Goal: Information Seeking & Learning: Check status

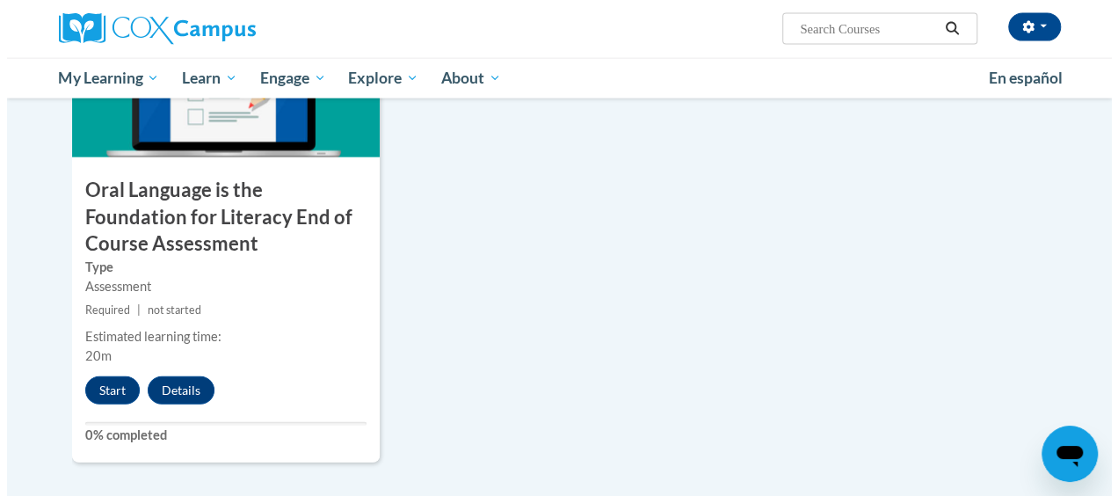
scroll to position [2003, 0]
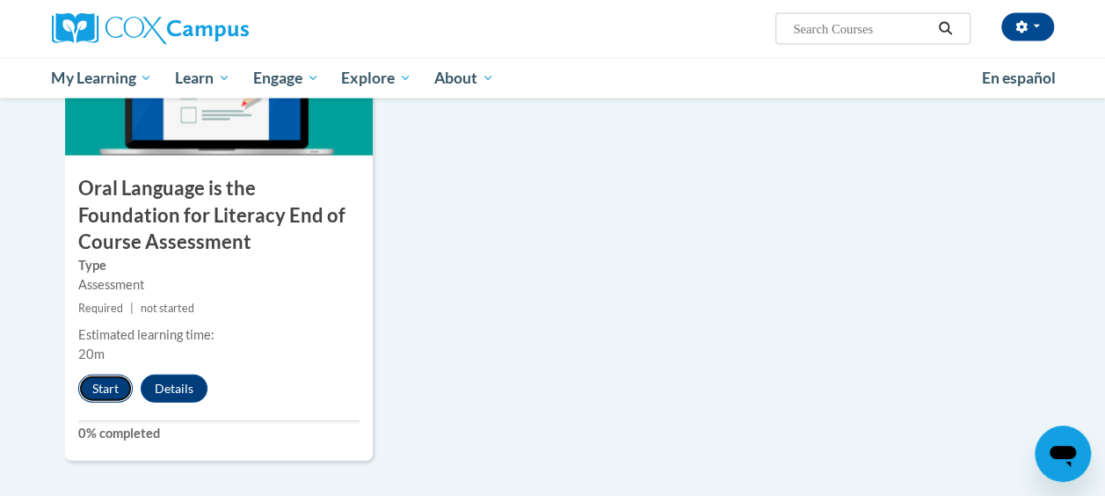
click at [110, 392] on button "Start" at bounding box center [105, 389] width 55 height 28
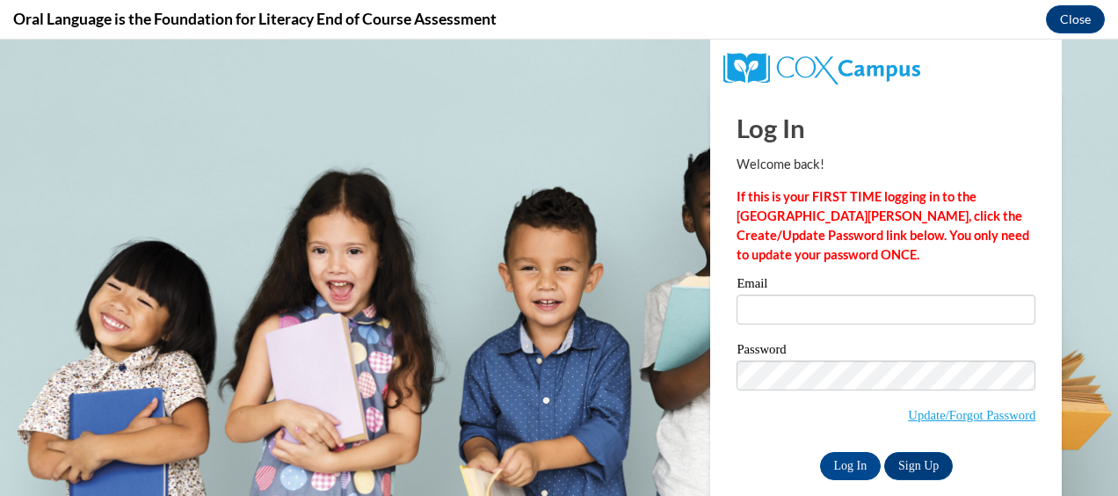
scroll to position [0, 0]
click at [799, 317] on input "Email" at bounding box center [886, 310] width 299 height 30
type input "kimberly.naeger@slps.org"
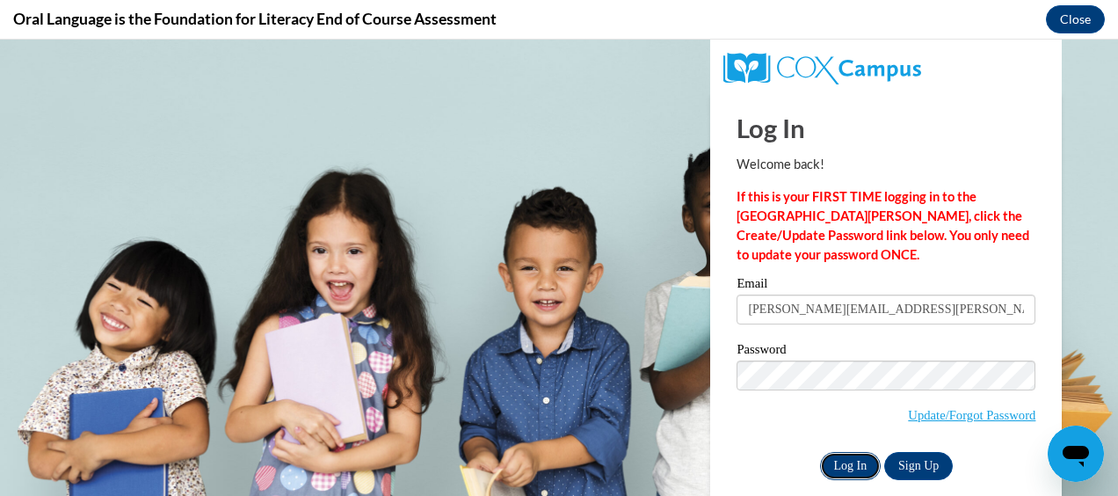
click at [837, 466] on input "Log In" at bounding box center [851, 466] width 62 height 28
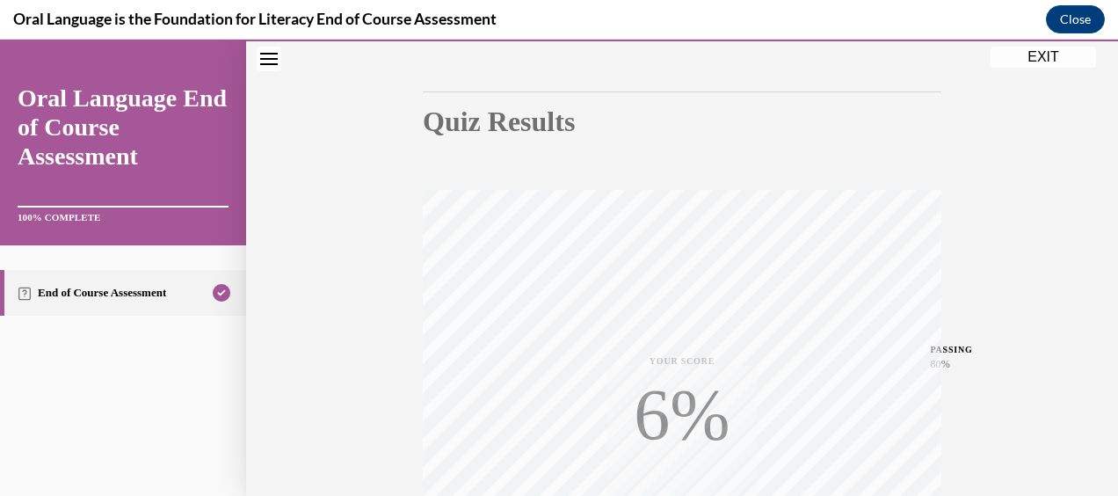
scroll to position [152, 0]
click at [108, 285] on link "End of Course Assessment" at bounding box center [123, 293] width 246 height 46
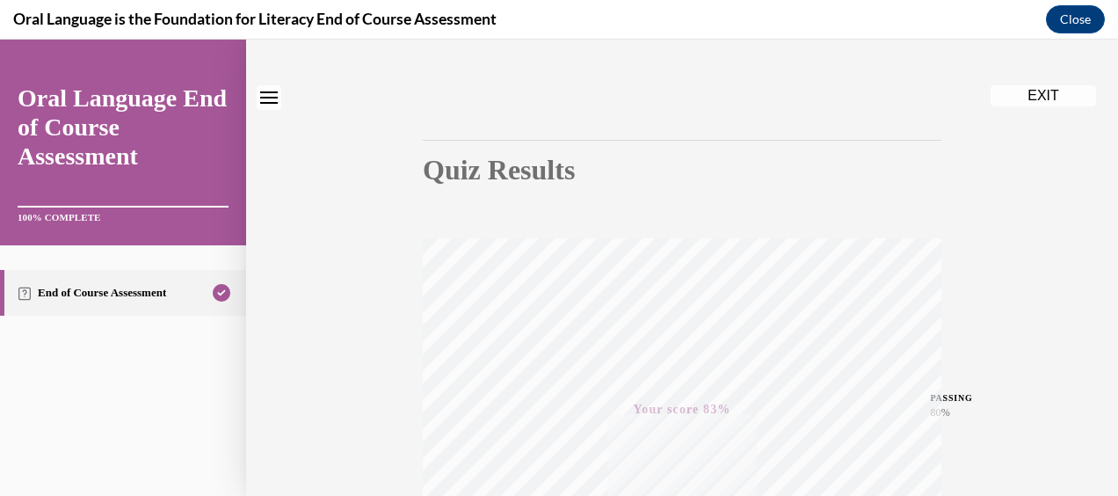
scroll to position [0, 0]
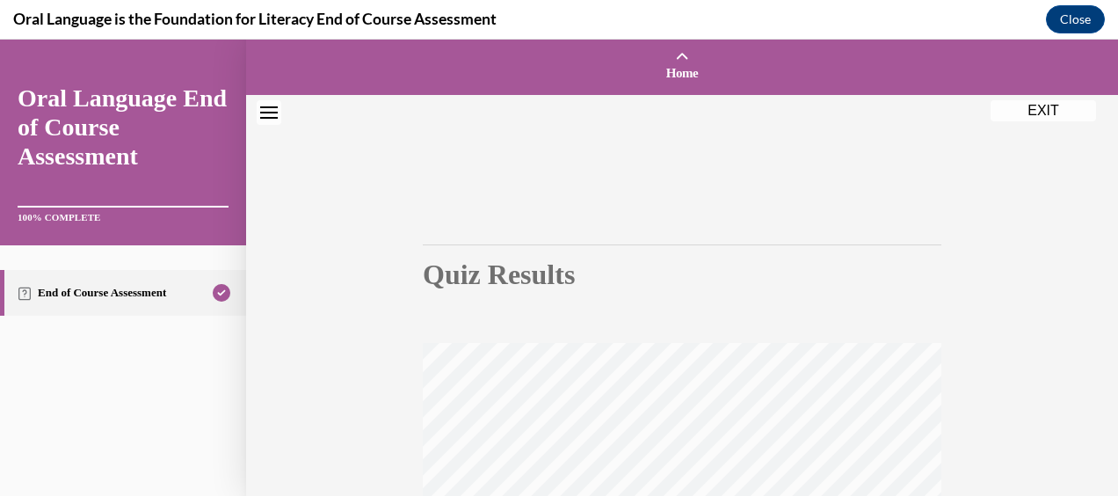
click at [266, 106] on icon "Close navigation menu" at bounding box center [269, 112] width 18 height 12
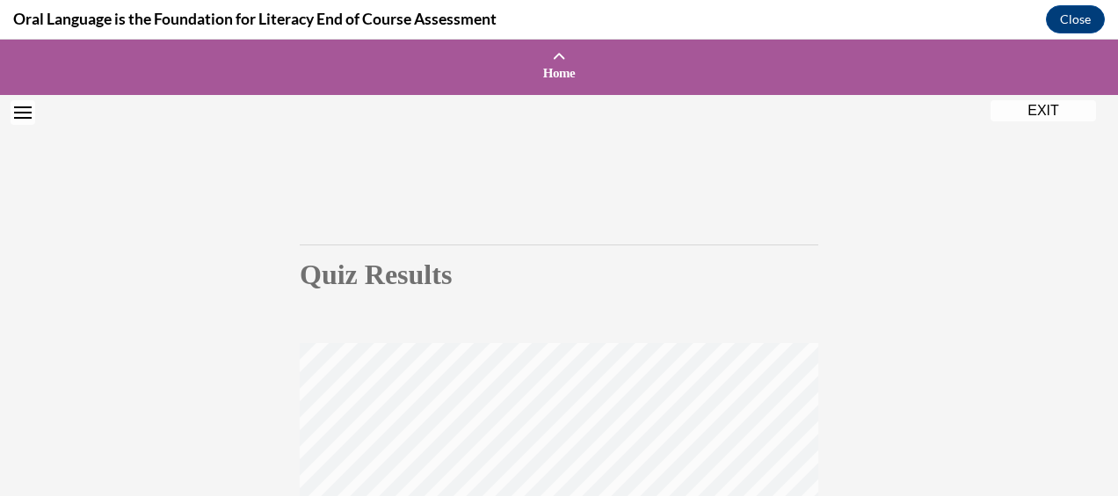
click at [14, 114] on icon "Open navigation menu" at bounding box center [23, 112] width 18 height 12
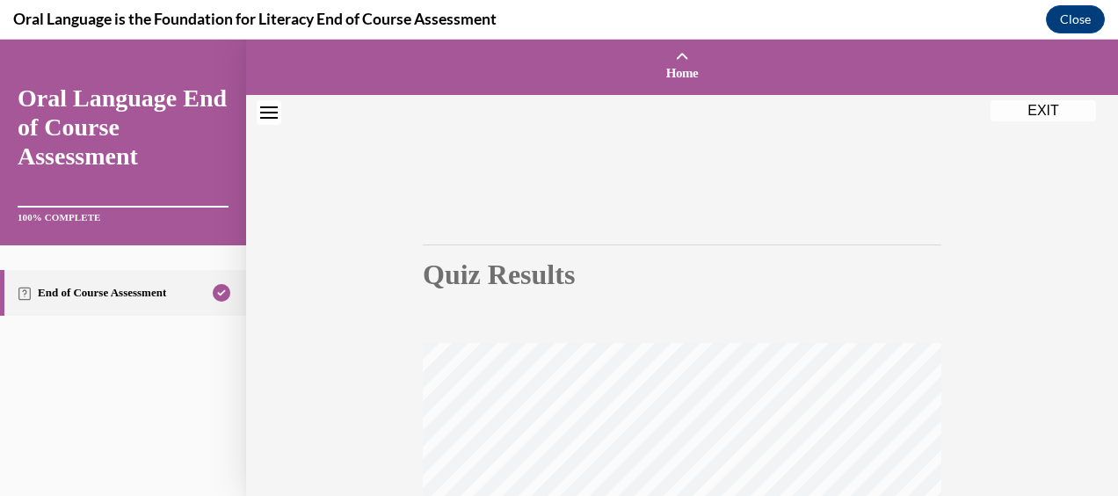
click at [94, 133] on link "Oral Language End of Course Assessment" at bounding box center [123, 127] width 211 height 87
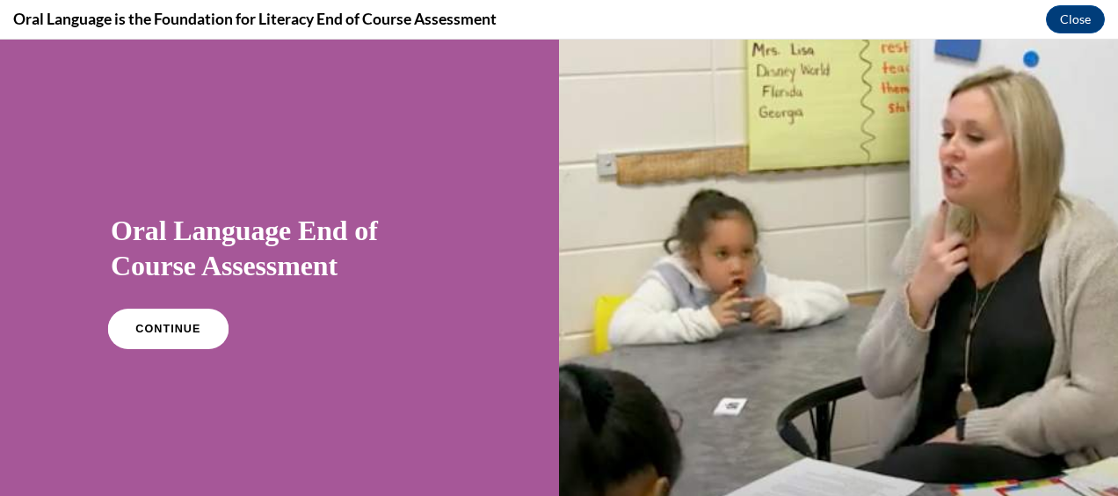
click at [165, 321] on link "CONTINUE" at bounding box center [168, 329] width 120 height 40
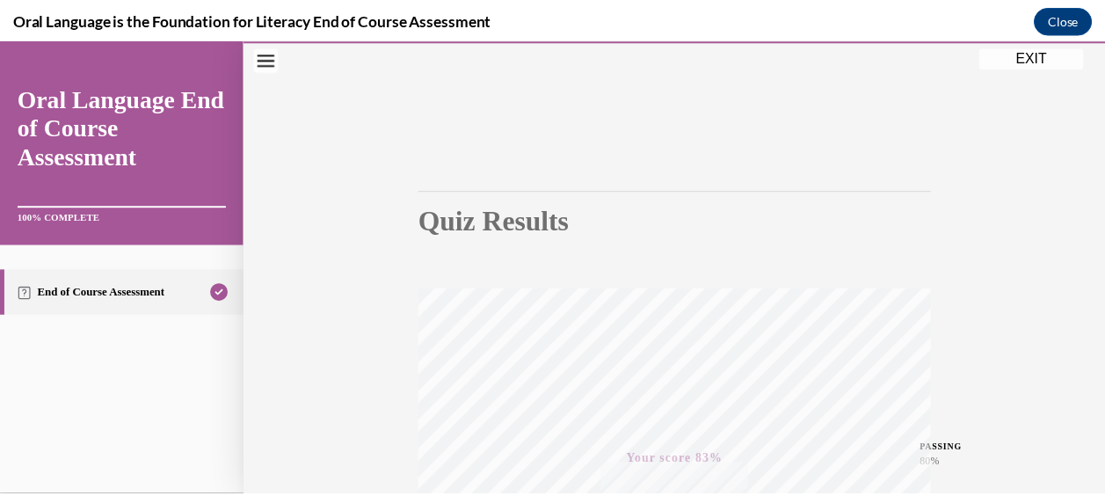
scroll to position [53, 0]
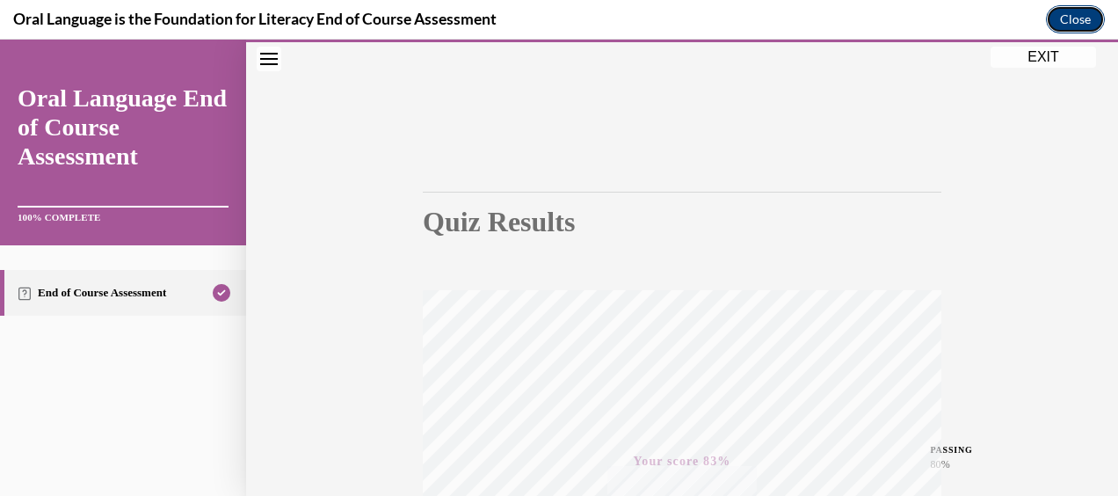
click at [1063, 22] on button "Close" at bounding box center [1075, 19] width 59 height 28
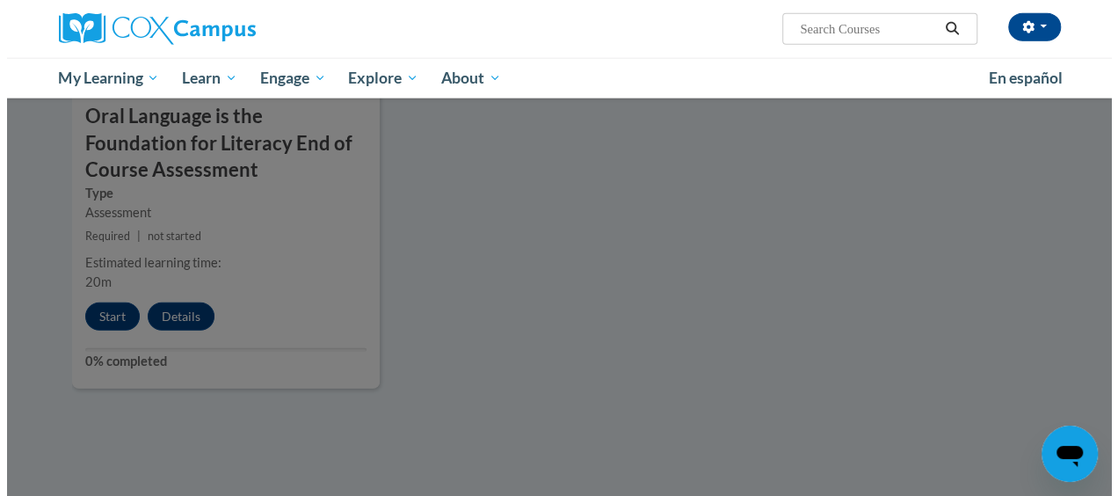
scroll to position [2075, 0]
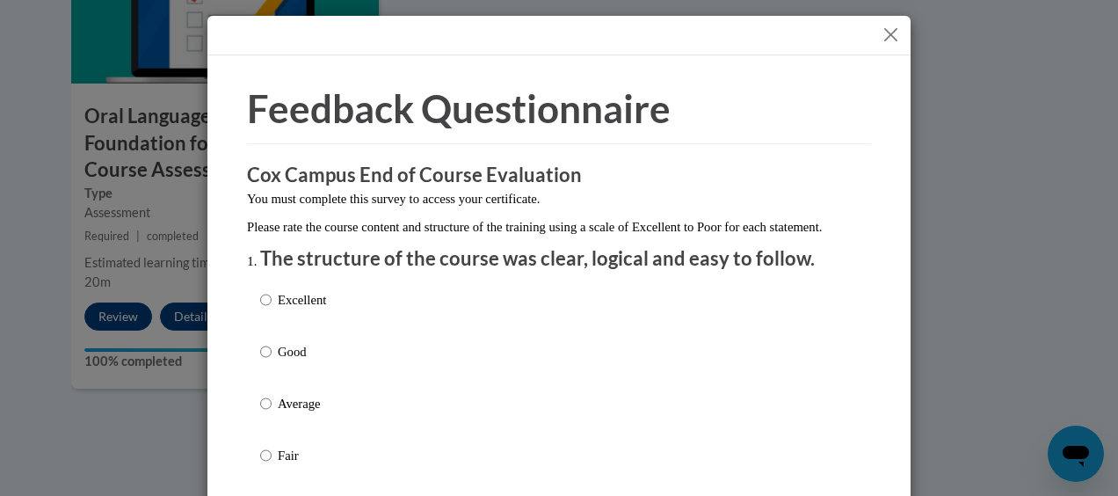
click at [305, 310] on p "Excellent" at bounding box center [302, 299] width 48 height 19
click at [272, 310] on input "Excellent" at bounding box center [265, 299] width 11 height 19
radio input "true"
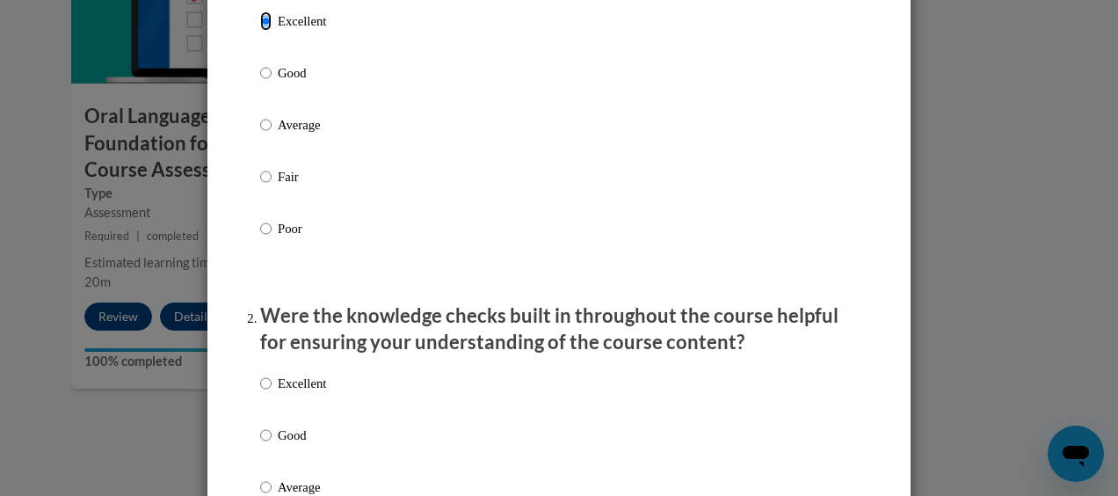
scroll to position [280, 0]
click at [280, 444] on p "Good" at bounding box center [302, 434] width 48 height 19
click at [272, 444] on input "Good" at bounding box center [265, 434] width 11 height 19
radio input "true"
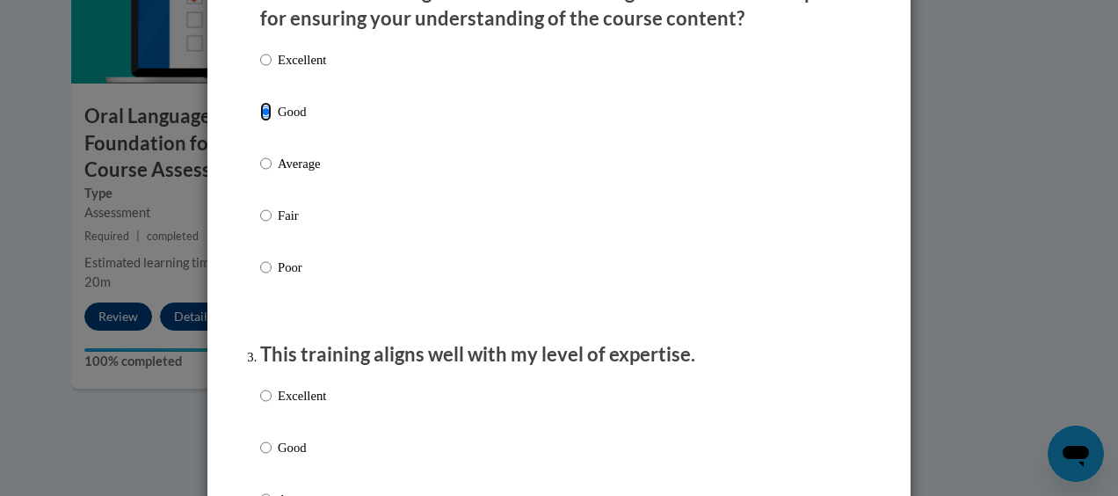
scroll to position [608, 0]
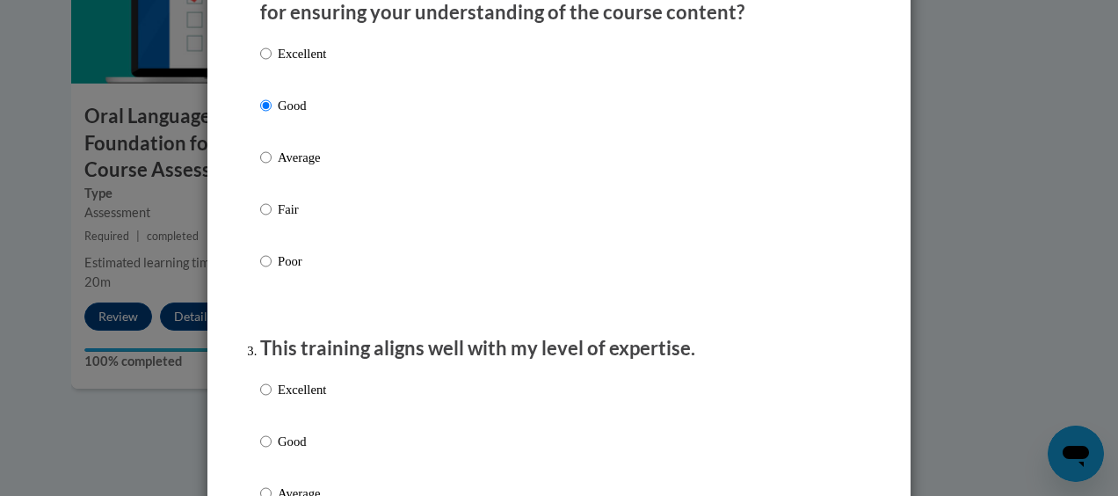
click at [288, 451] on p "Good" at bounding box center [302, 441] width 48 height 19
click at [272, 451] on input "Good" at bounding box center [265, 441] width 11 height 19
radio input "true"
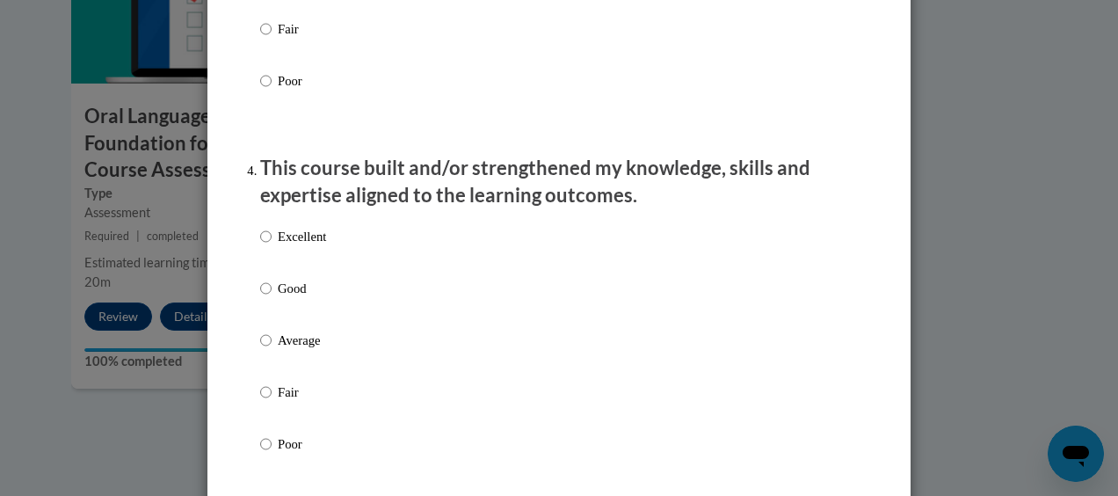
scroll to position [1143, 0]
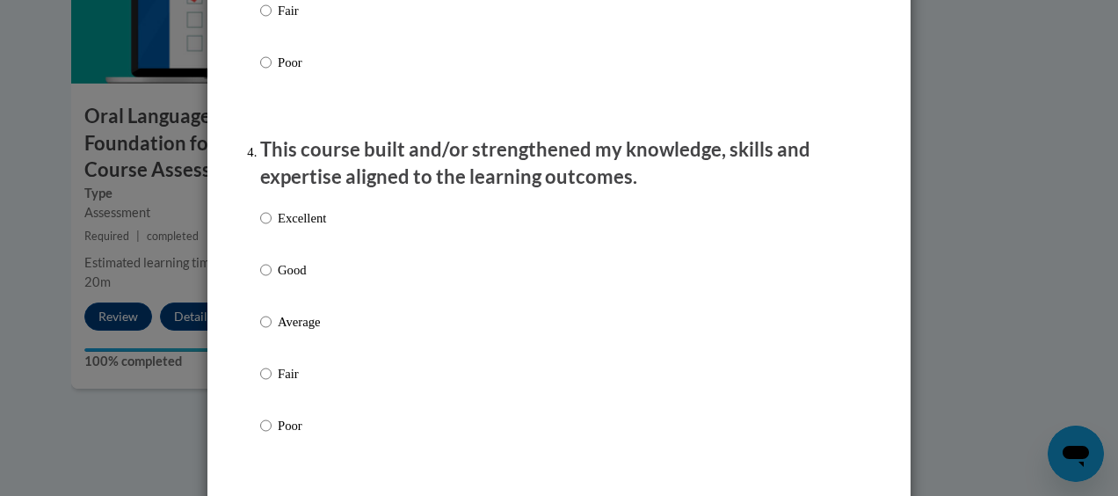
click at [287, 256] on label "Excellent" at bounding box center [293, 231] width 66 height 47
click at [272, 228] on input "Excellent" at bounding box center [265, 217] width 11 height 19
radio input "true"
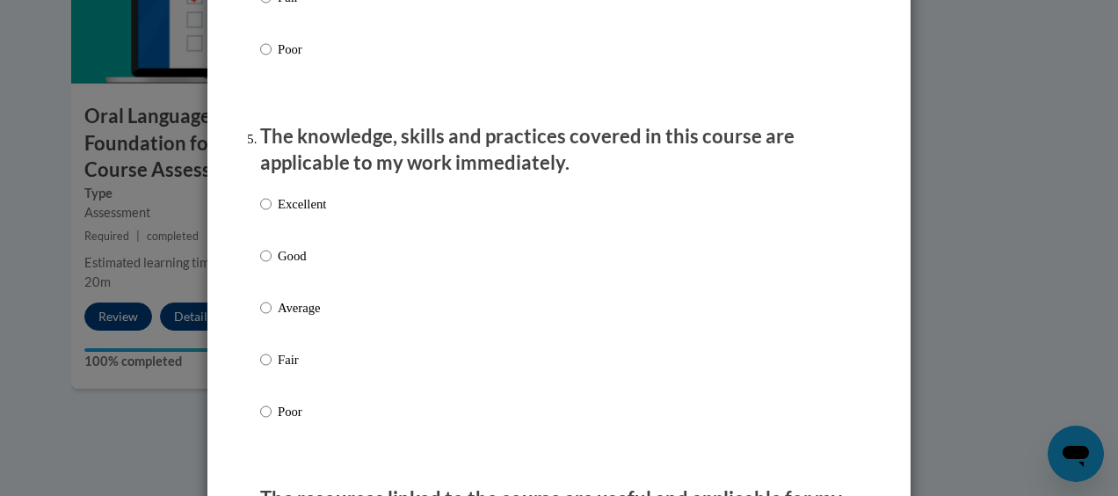
click at [286, 294] on label "Good" at bounding box center [293, 269] width 66 height 47
click at [272, 266] on input "Good" at bounding box center [265, 255] width 11 height 19
radio input "true"
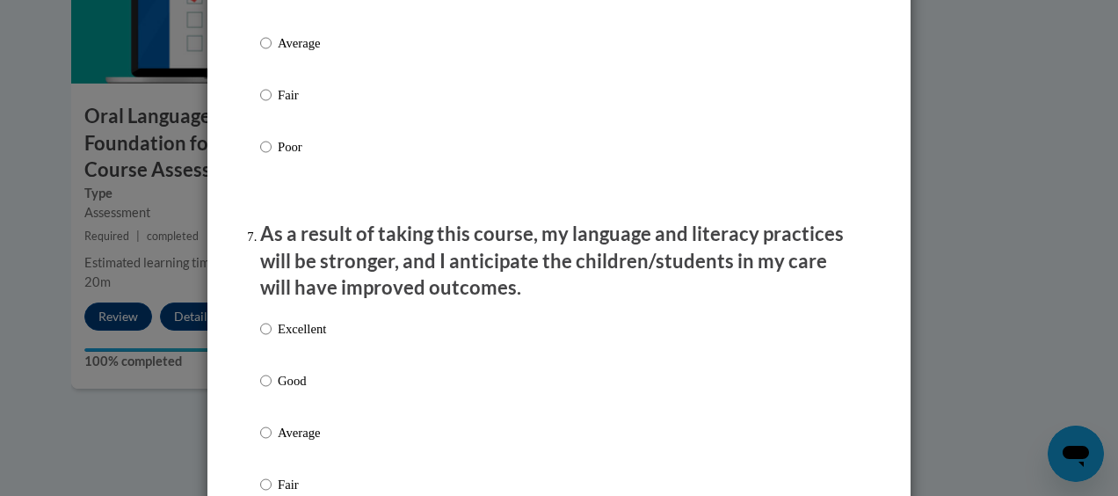
scroll to position [2154, 0]
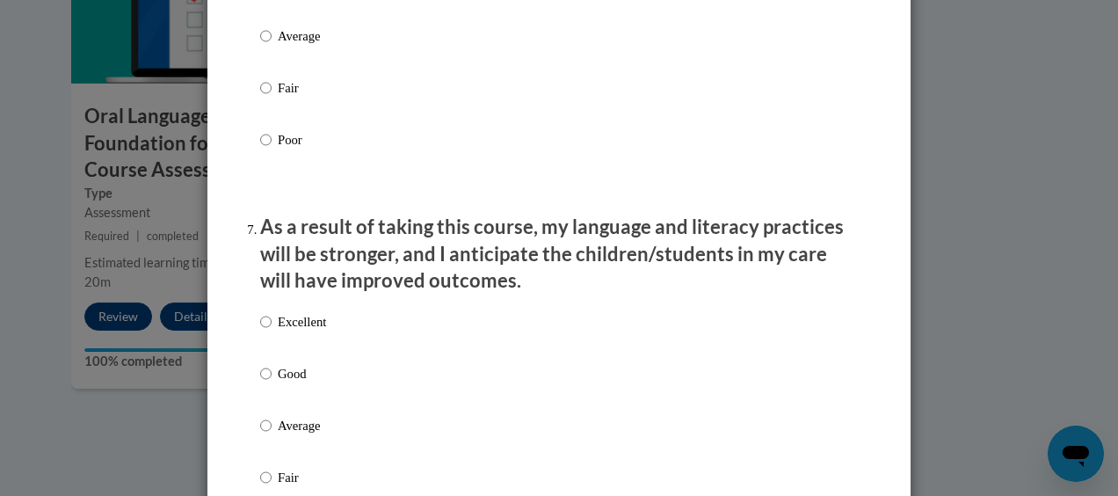
radio input "true"
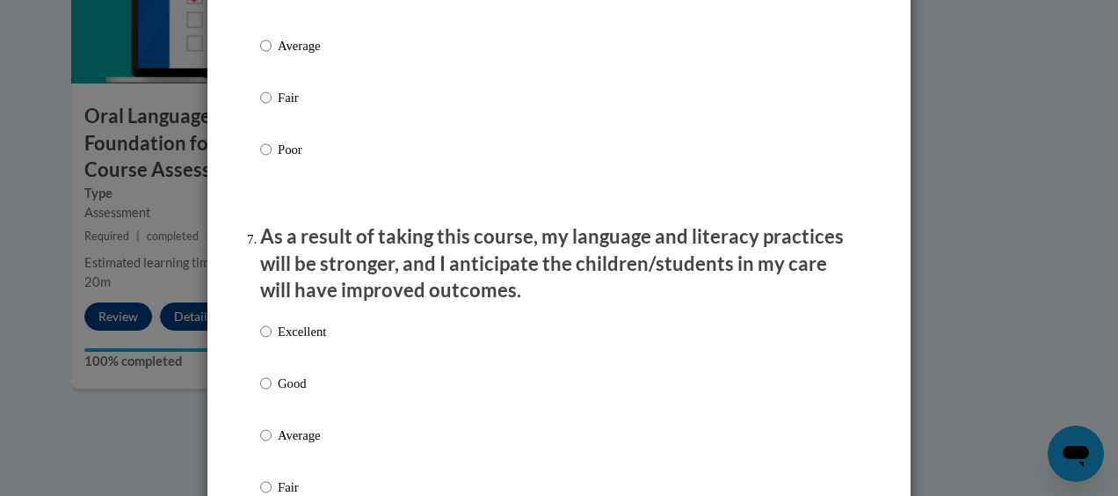
click at [266, 369] on label "Excellent" at bounding box center [293, 345] width 66 height 47
click at [266, 341] on input "Excellent" at bounding box center [265, 331] width 11 height 19
radio input "true"
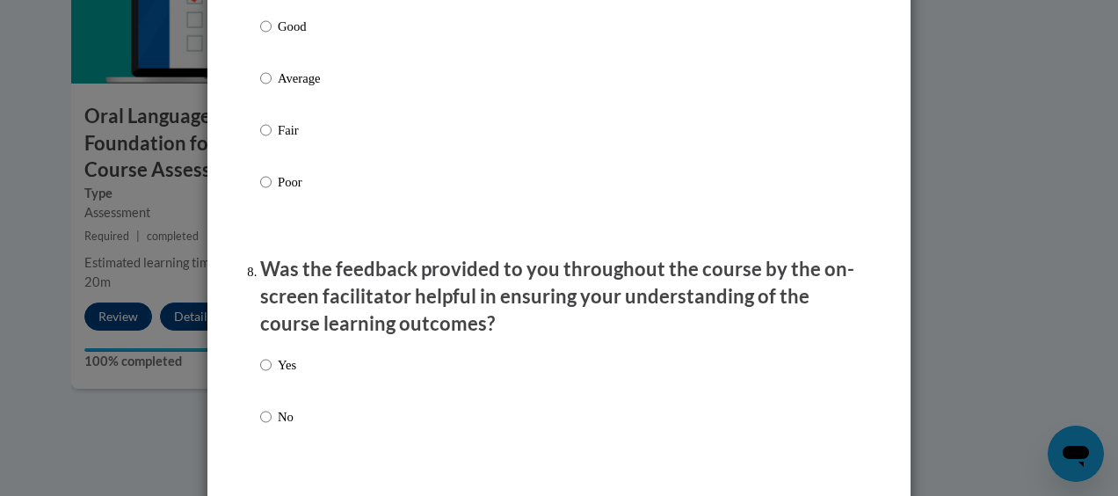
click at [266, 379] on label "Yes" at bounding box center [278, 378] width 36 height 47
click at [266, 375] on input "Yes" at bounding box center [265, 364] width 11 height 19
radio input "true"
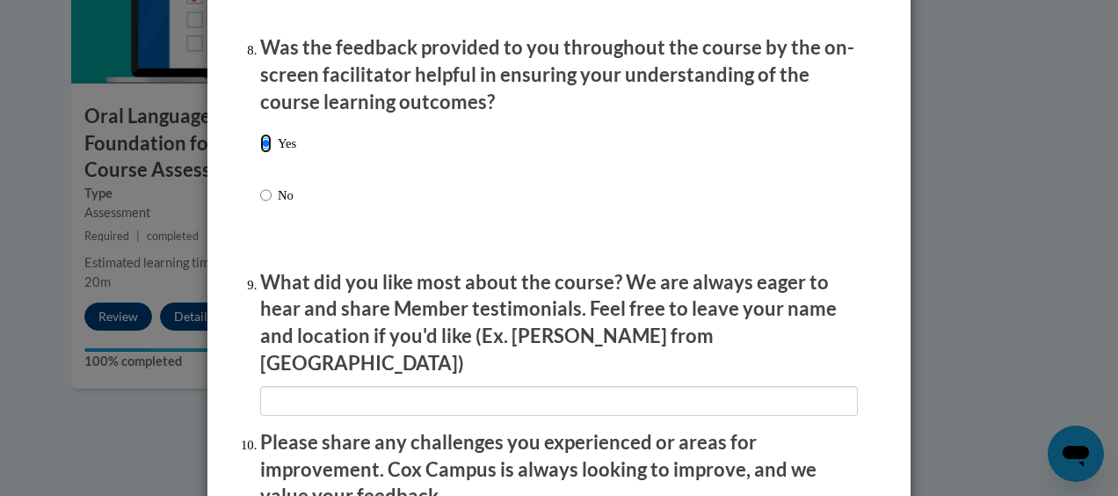
scroll to position [2751, 0]
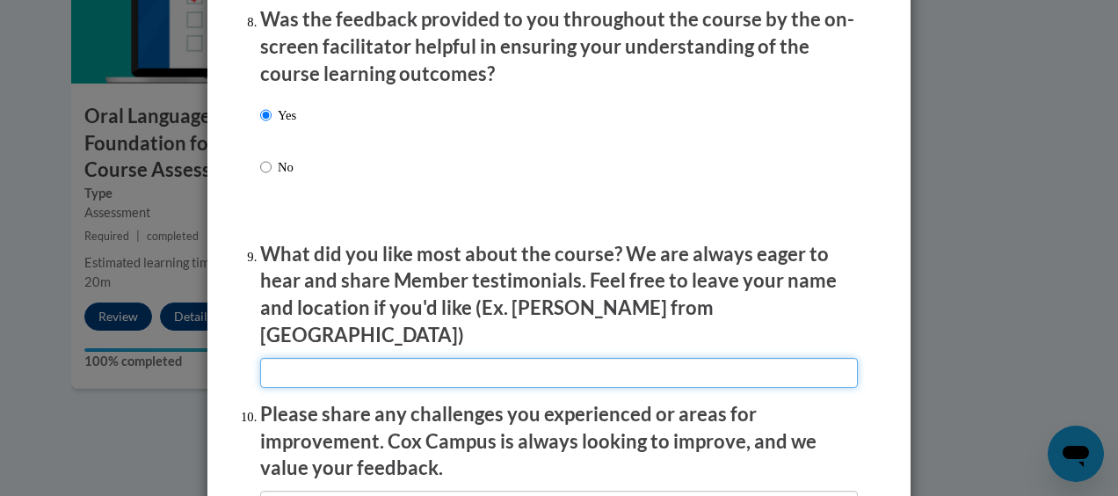
click at [366, 374] on input "textbox" at bounding box center [559, 373] width 598 height 30
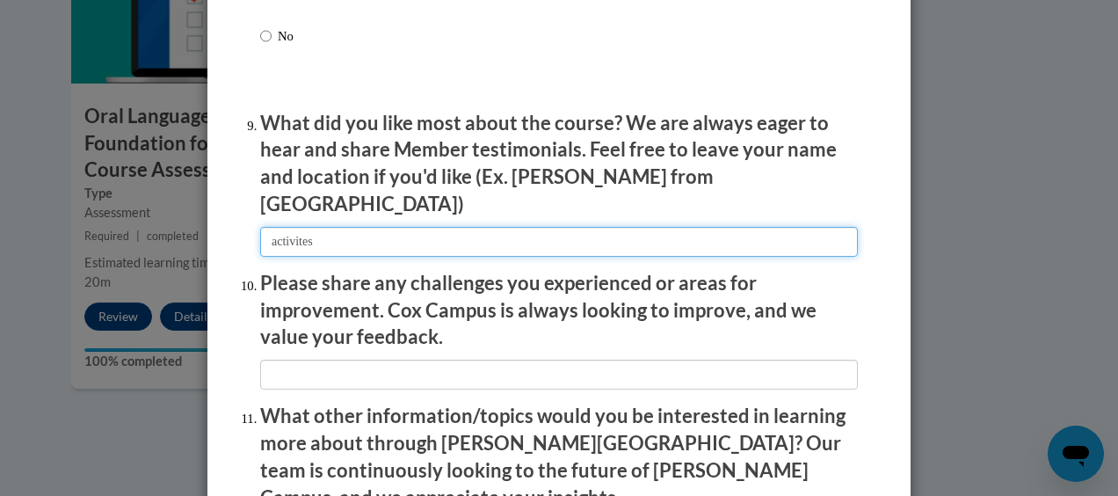
scroll to position [2888, 0]
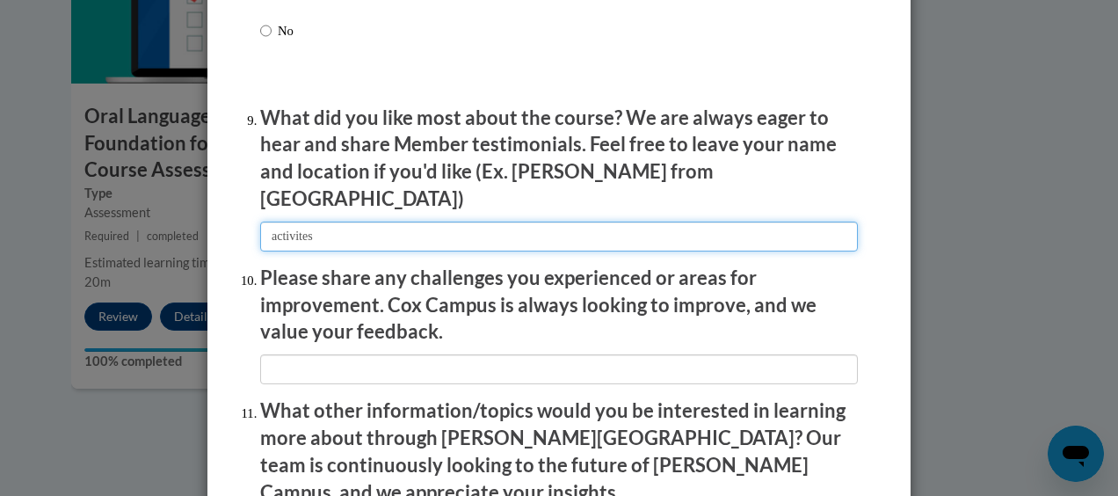
type input "activites"
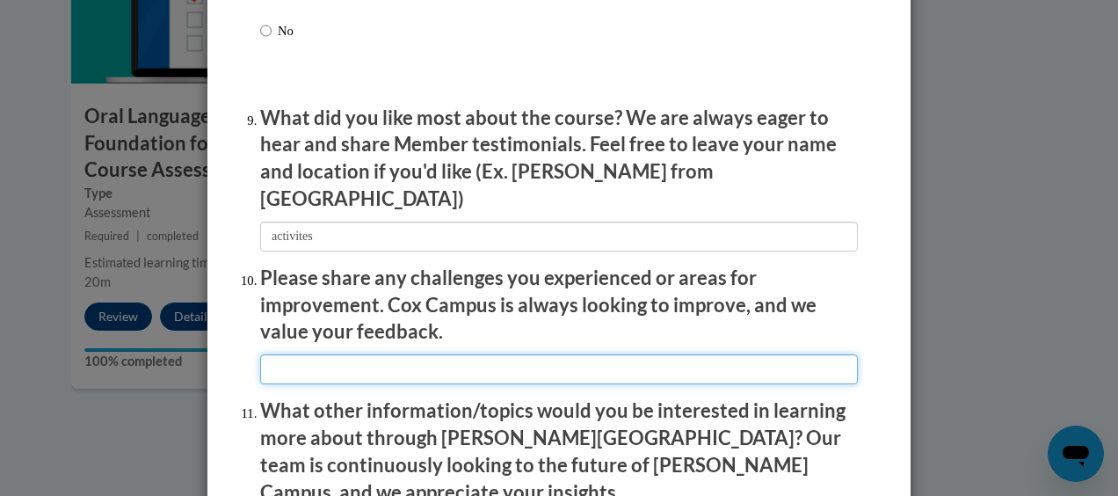
click at [357, 361] on input "textbox" at bounding box center [559, 369] width 598 height 30
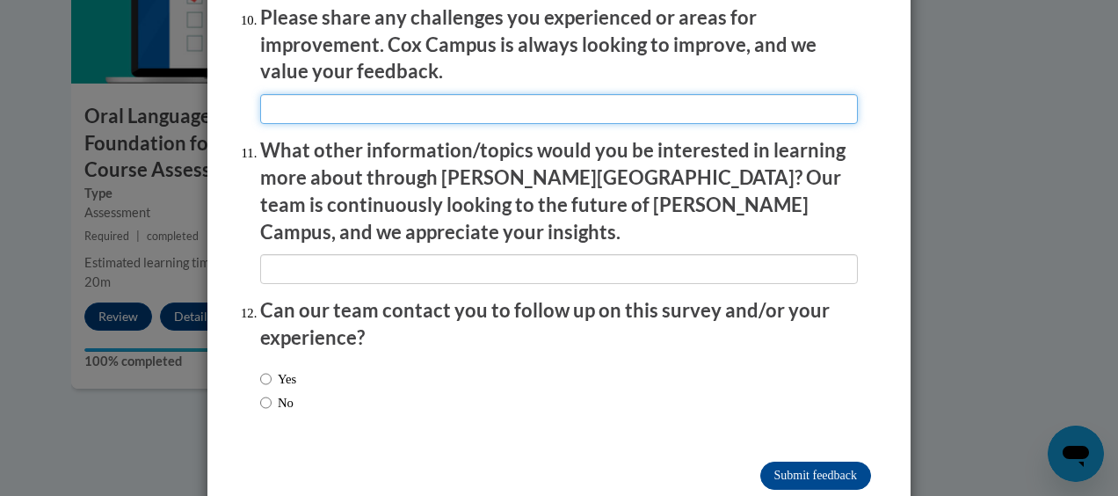
scroll to position [3151, 0]
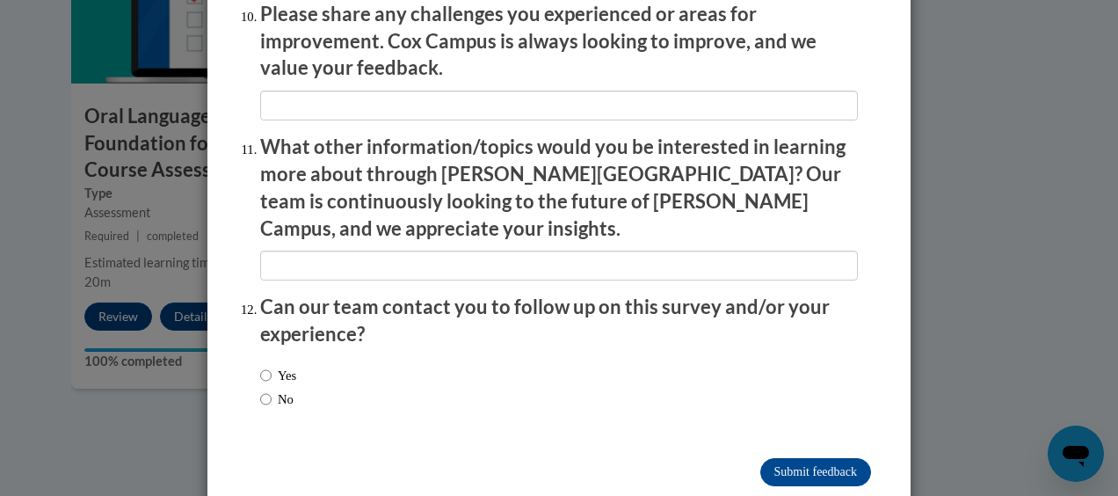
click at [269, 366] on label "Yes" at bounding box center [278, 375] width 36 height 19
click at [269, 366] on input "Yes" at bounding box center [265, 375] width 11 height 19
radio input "true"
click at [268, 390] on label "No" at bounding box center [276, 399] width 33 height 19
click at [268, 390] on input "No" at bounding box center [265, 399] width 11 height 19
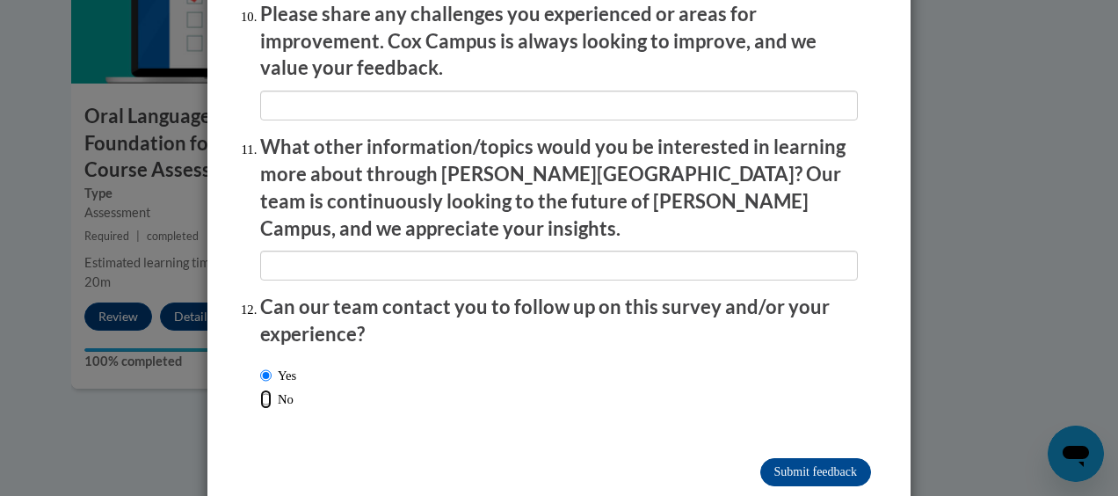
radio input "true"
click at [814, 458] on input "Submit feedback" at bounding box center [816, 472] width 111 height 28
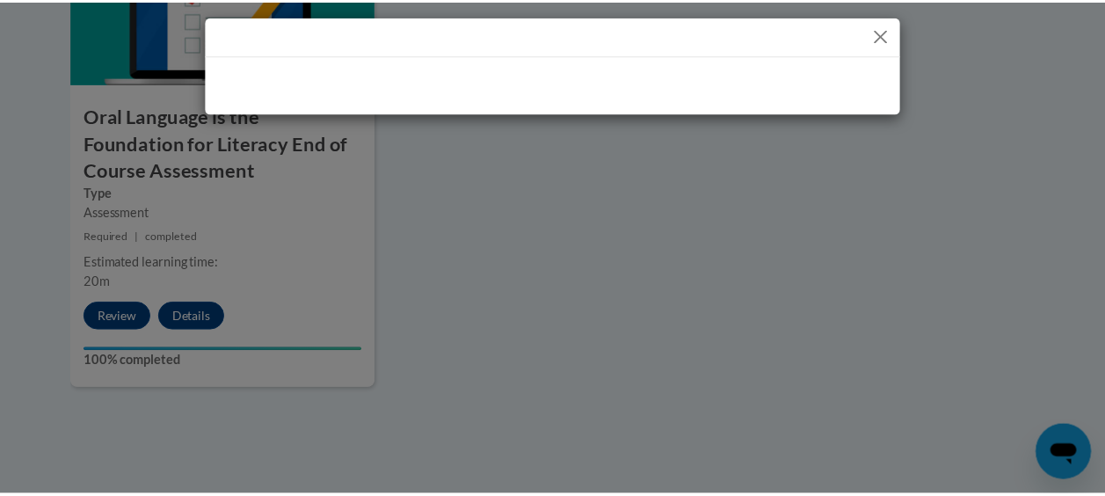
scroll to position [0, 0]
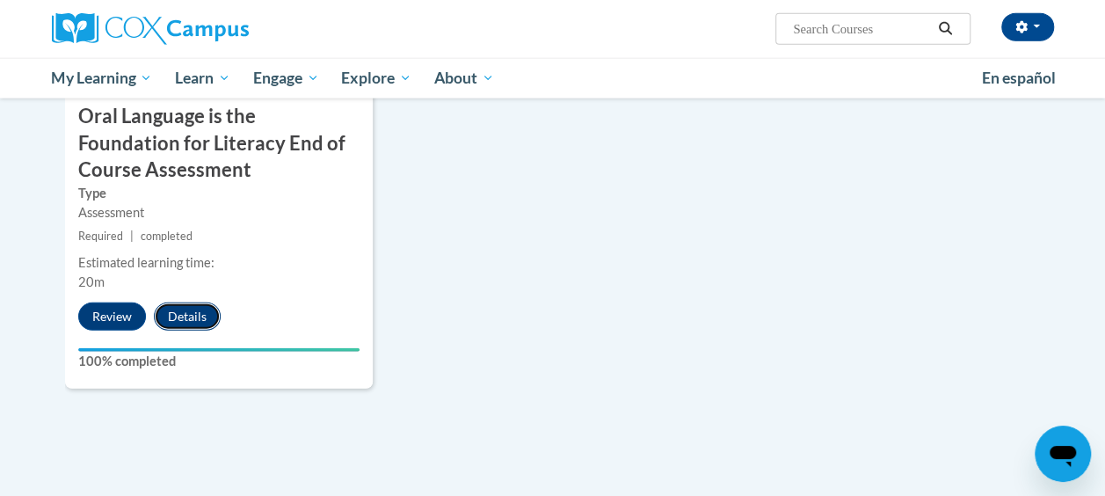
click at [208, 311] on button "Details" at bounding box center [187, 316] width 67 height 28
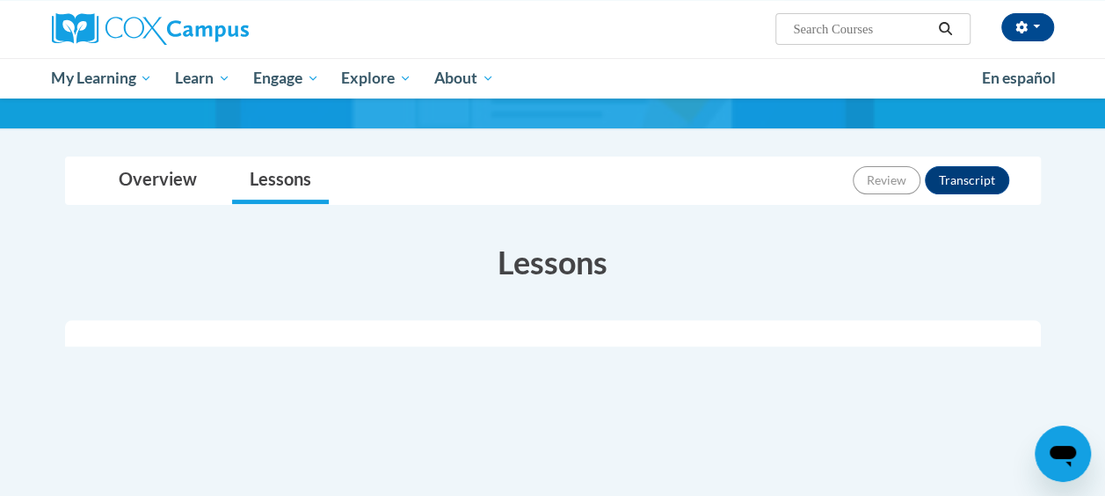
scroll to position [226, 0]
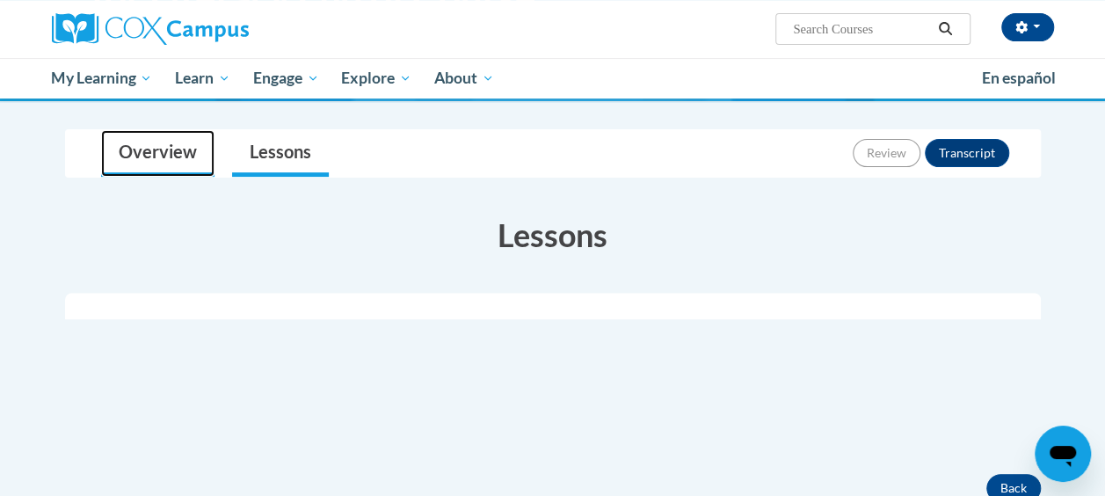
click at [162, 151] on link "Overview" at bounding box center [157, 153] width 113 height 47
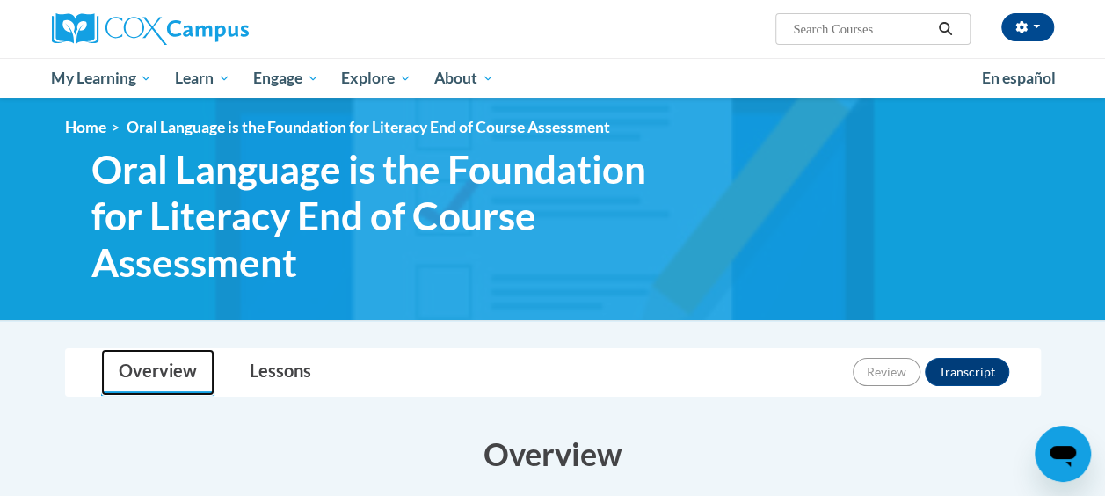
scroll to position [0, 0]
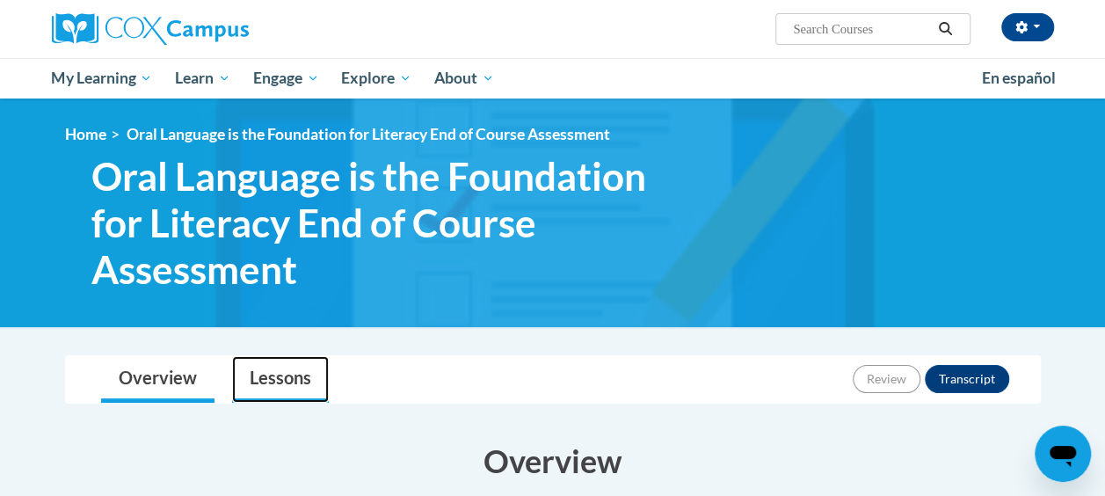
click at [266, 378] on link "Lessons" at bounding box center [280, 379] width 97 height 47
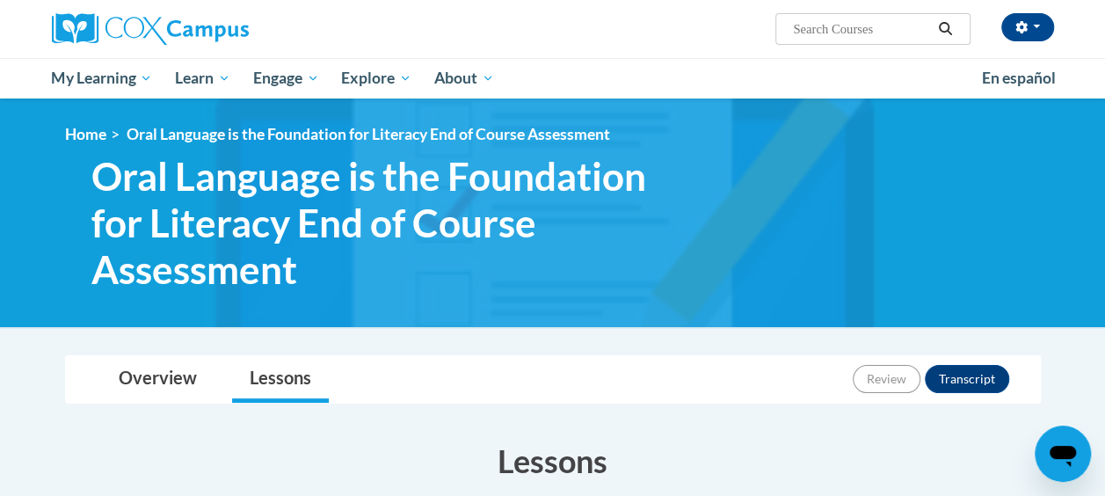
click at [199, 142] on span "Oral Language is the Foundation for Literacy End of Course Assessment" at bounding box center [369, 134] width 484 height 18
click at [91, 136] on link "Home" at bounding box center [85, 134] width 41 height 18
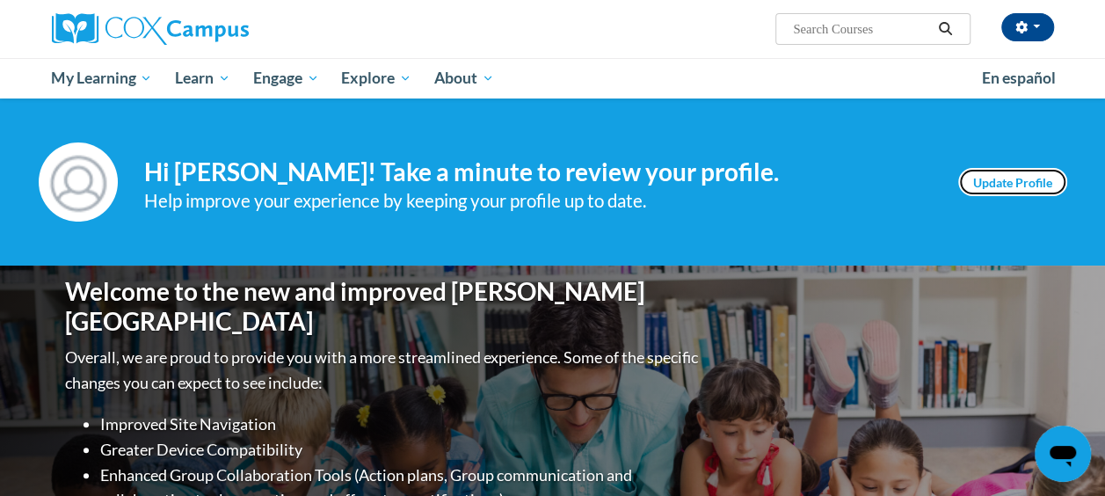
click at [994, 186] on link "Update Profile" at bounding box center [1012, 182] width 109 height 28
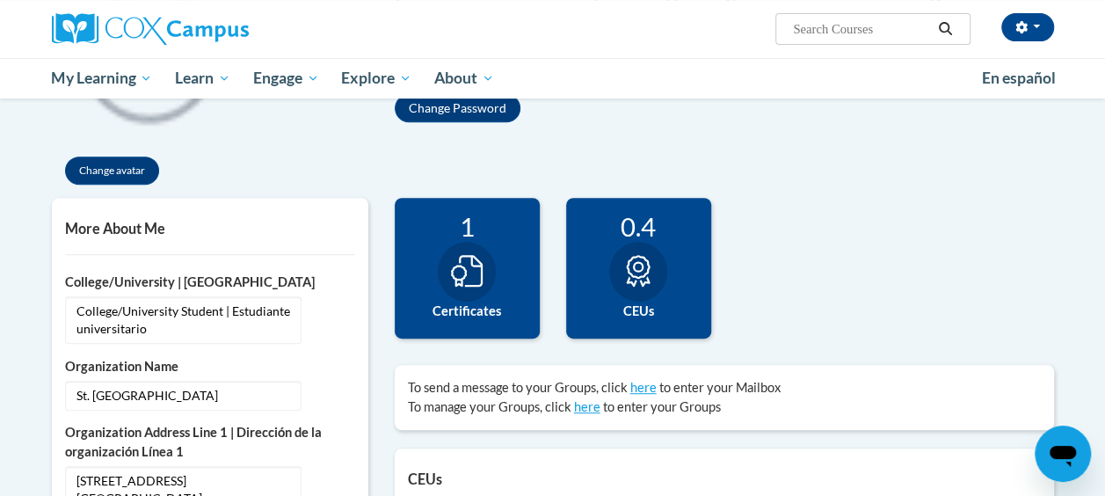
scroll to position [311, 0]
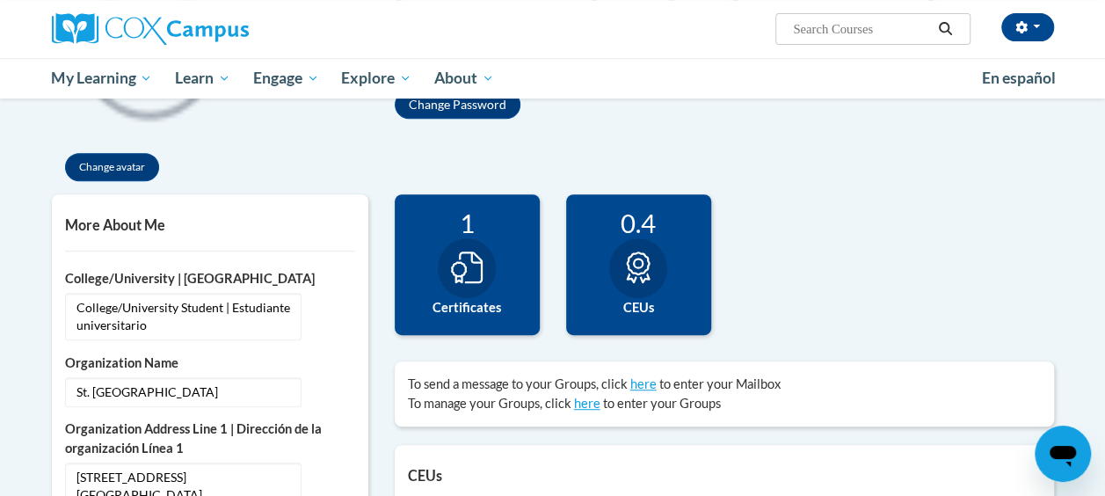
click at [491, 269] on div at bounding box center [467, 268] width 58 height 60
click at [458, 276] on icon at bounding box center [467, 267] width 32 height 32
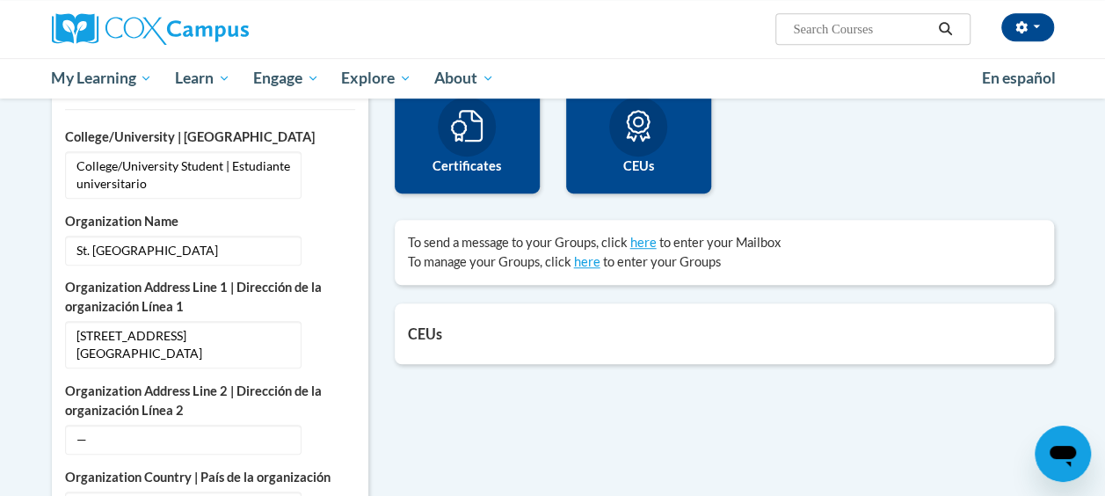
scroll to position [452, 0]
click at [486, 160] on label "Certificates" at bounding box center [467, 166] width 119 height 19
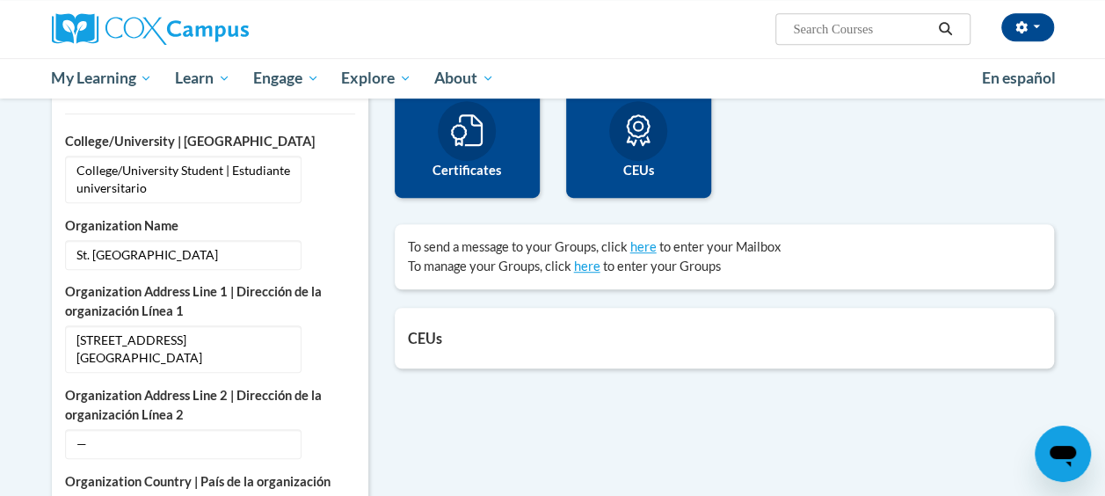
click at [805, 185] on div "11 Completions 1 Certificates 0.4 CEUs 0" at bounding box center [725, 140] width 686 height 167
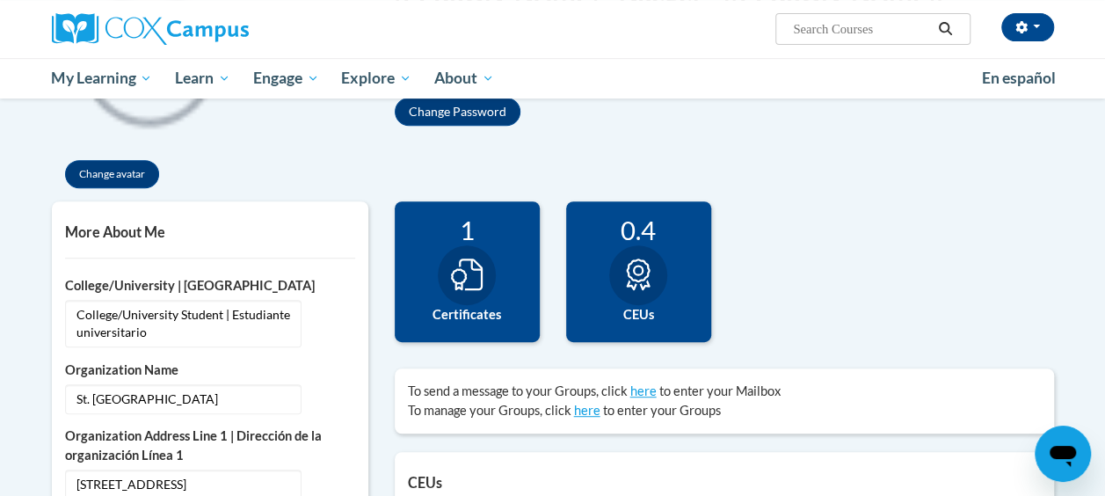
scroll to position [304, 0]
click at [463, 223] on div "1" at bounding box center [467, 230] width 119 height 31
click at [459, 278] on icon at bounding box center [467, 275] width 32 height 32
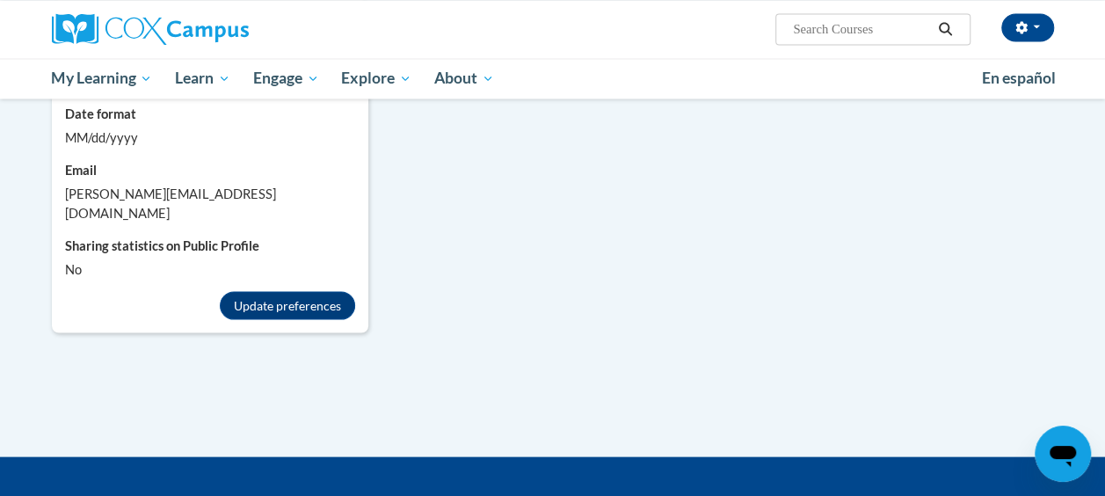
scroll to position [1570, 0]
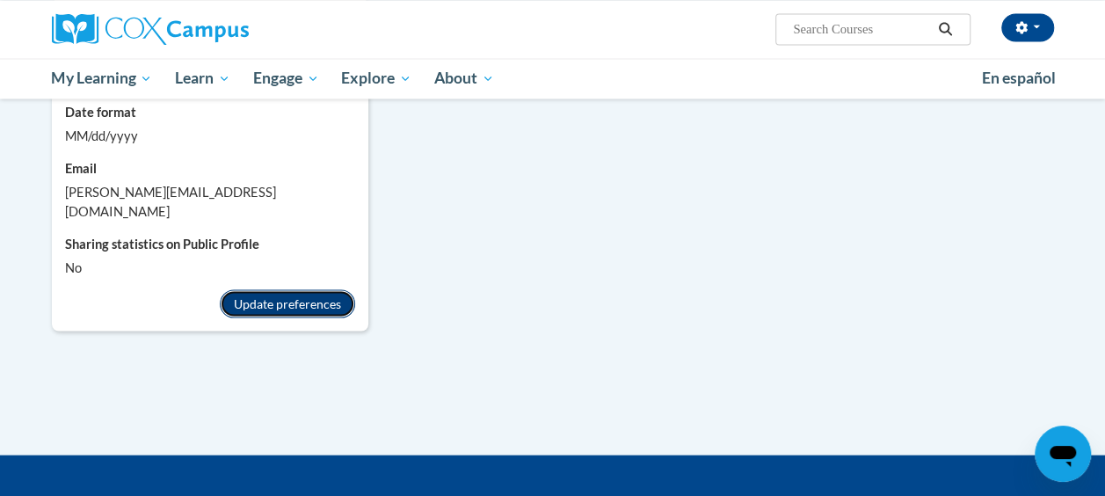
click at [272, 289] on button "Update preferences" at bounding box center [287, 303] width 135 height 28
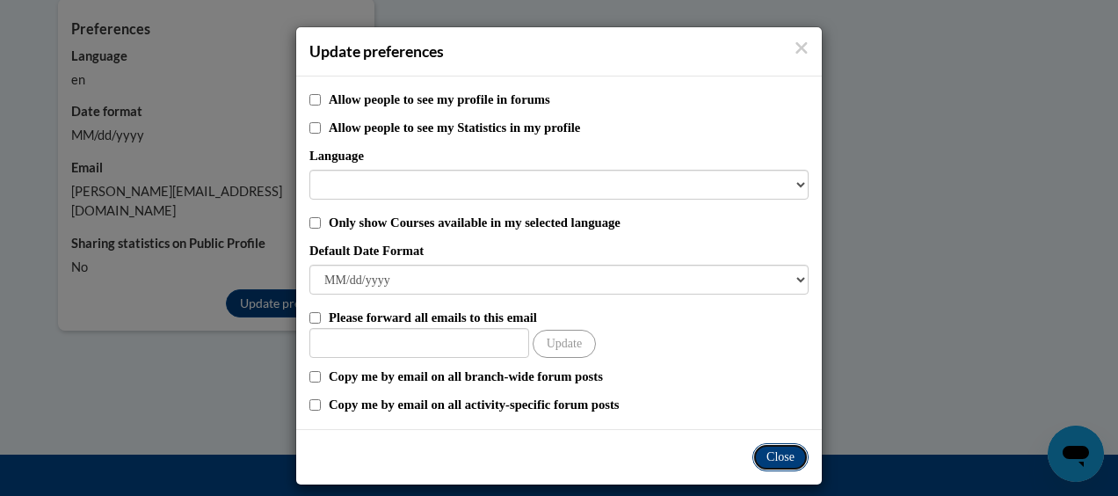
click at [766, 445] on button "Close" at bounding box center [781, 457] width 56 height 28
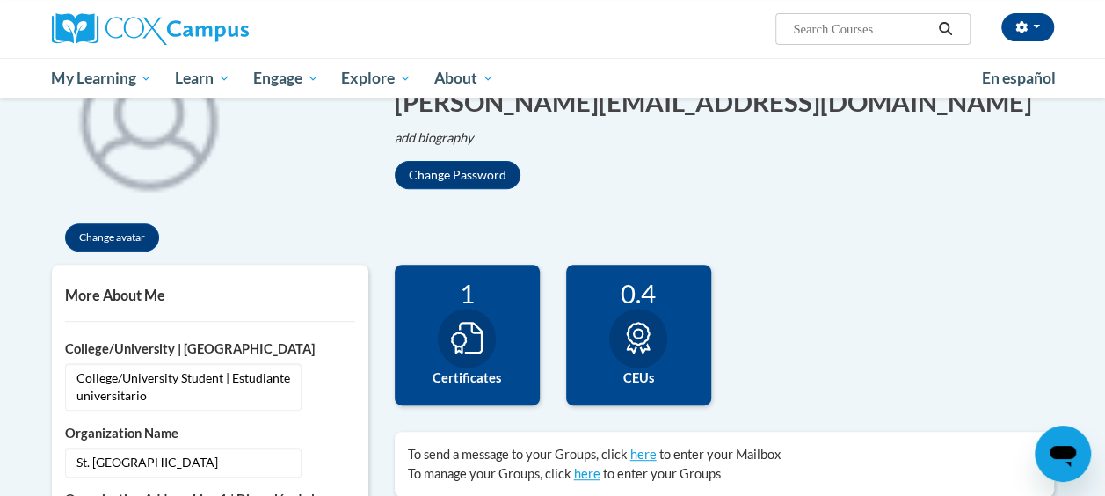
scroll to position [0, 0]
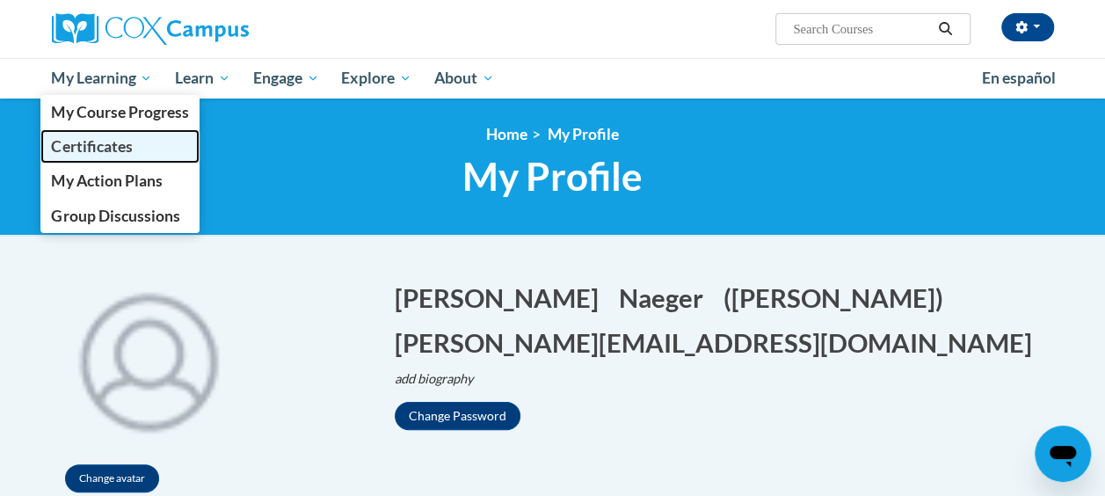
click at [92, 139] on span "Certificates" at bounding box center [91, 146] width 81 height 18
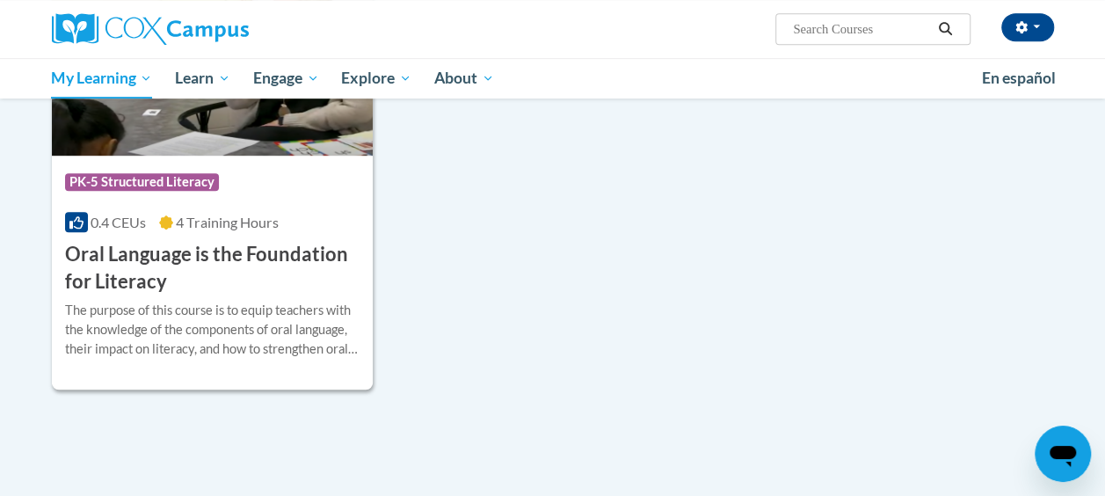
scroll to position [455, 0]
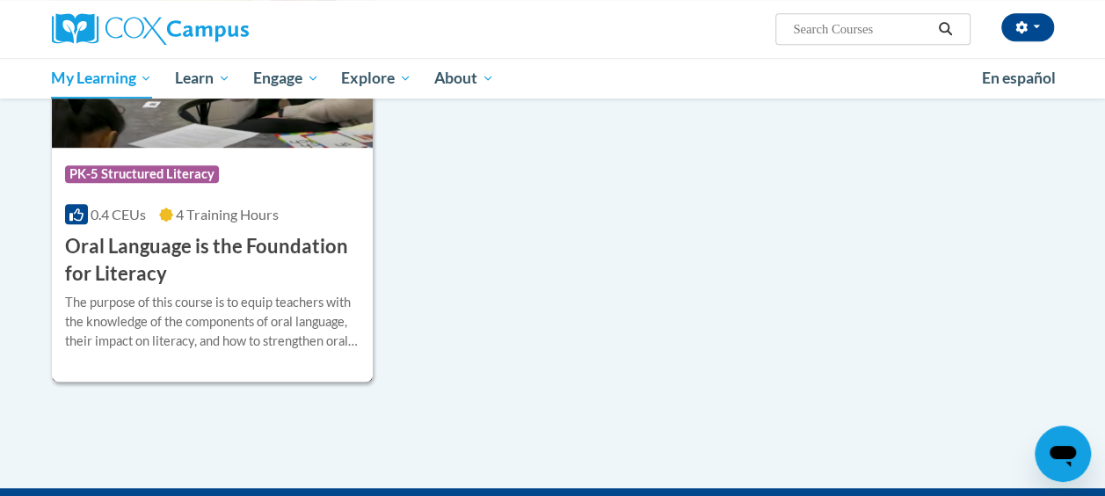
click at [269, 244] on h3 "Oral Language is the Foundation for Literacy" at bounding box center [212, 260] width 295 height 55
